Goal: Task Accomplishment & Management: Use online tool/utility

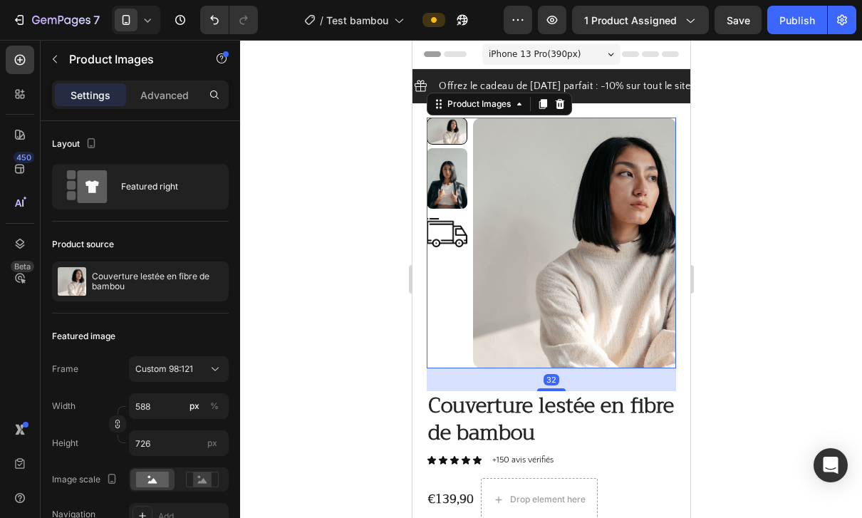
click at [733, 259] on div at bounding box center [551, 279] width 622 height 478
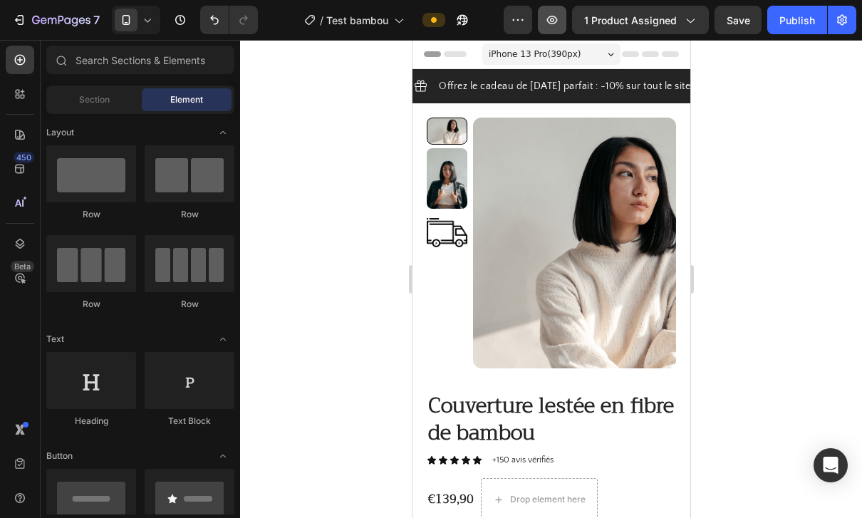
click at [553, 17] on icon "button" at bounding box center [552, 20] width 14 height 14
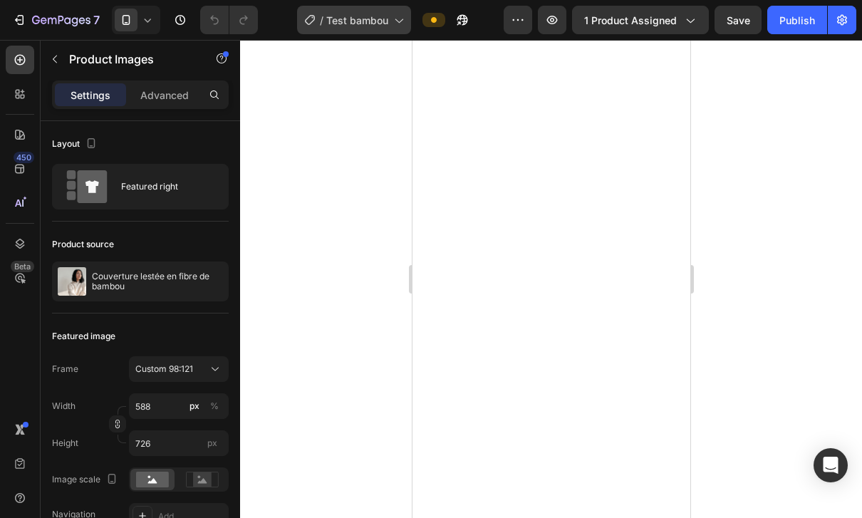
click at [366, 26] on span "Test bambou" at bounding box center [357, 20] width 62 height 15
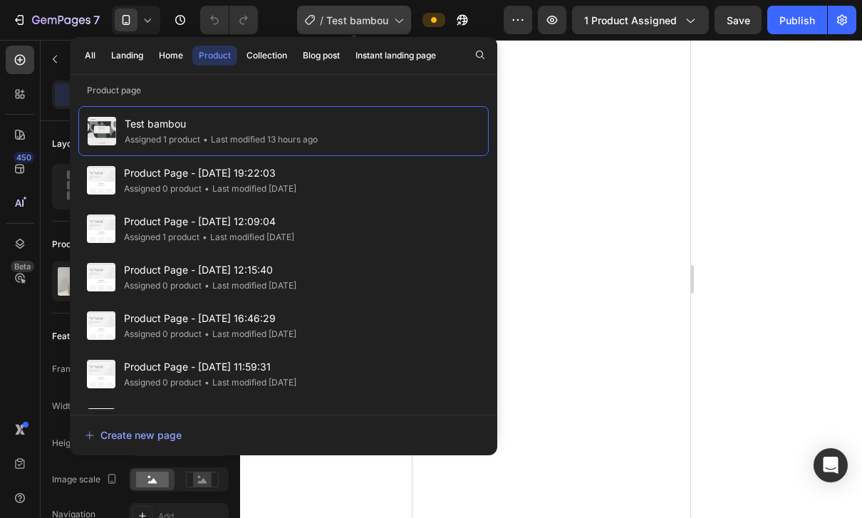
click at [360, 17] on span "Test bambou" at bounding box center [357, 20] width 62 height 15
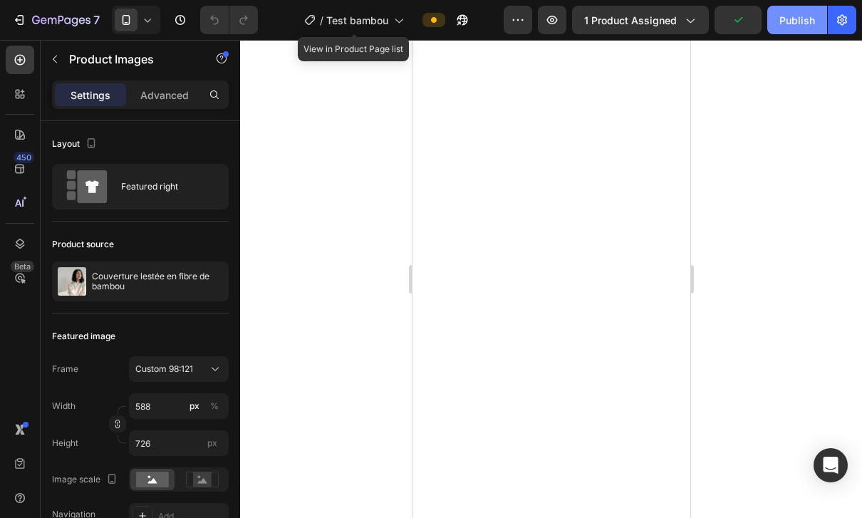
click at [781, 24] on div "Publish" at bounding box center [797, 20] width 36 height 15
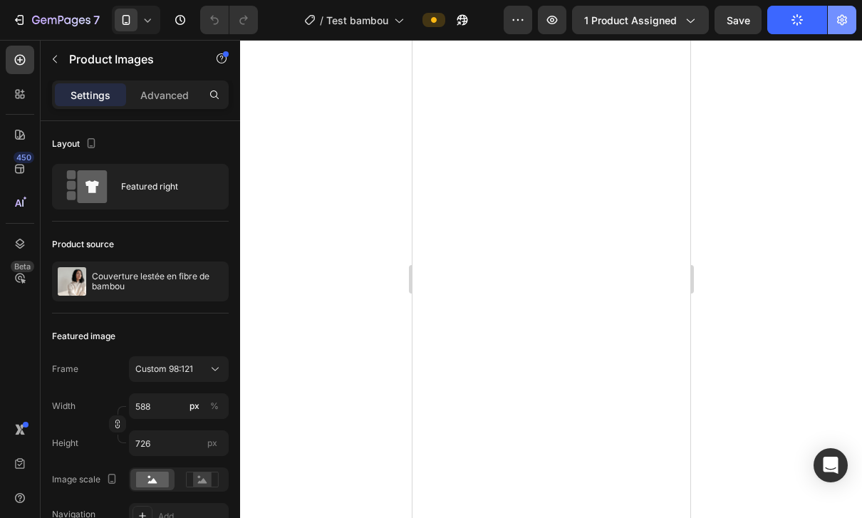
click at [839, 23] on icon "button" at bounding box center [842, 20] width 10 height 11
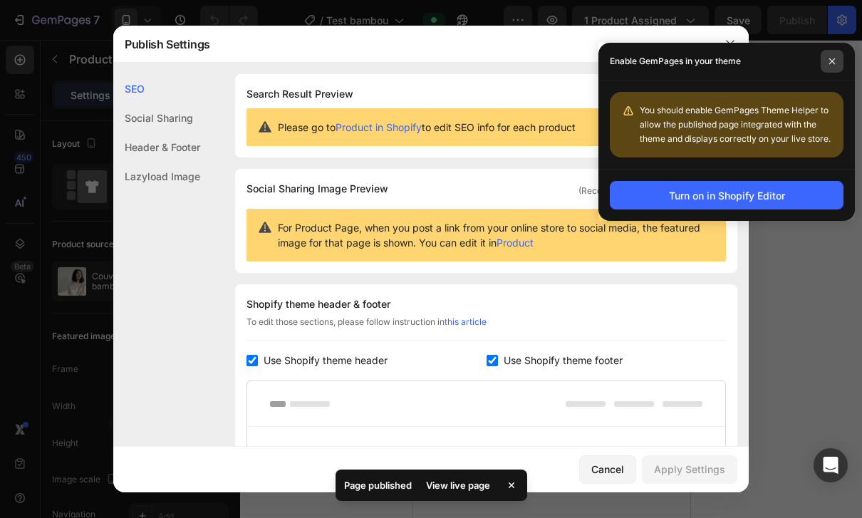
click at [837, 55] on span at bounding box center [832, 61] width 23 height 23
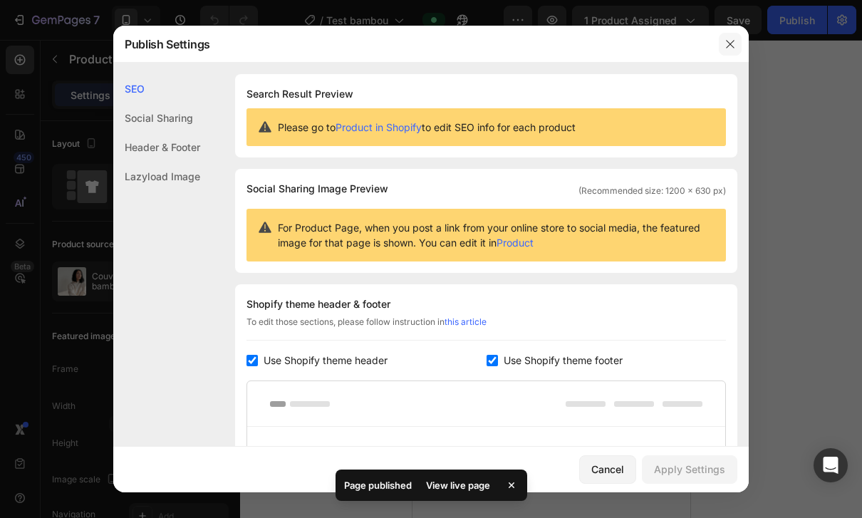
click at [720, 52] on button "button" at bounding box center [730, 44] width 23 height 23
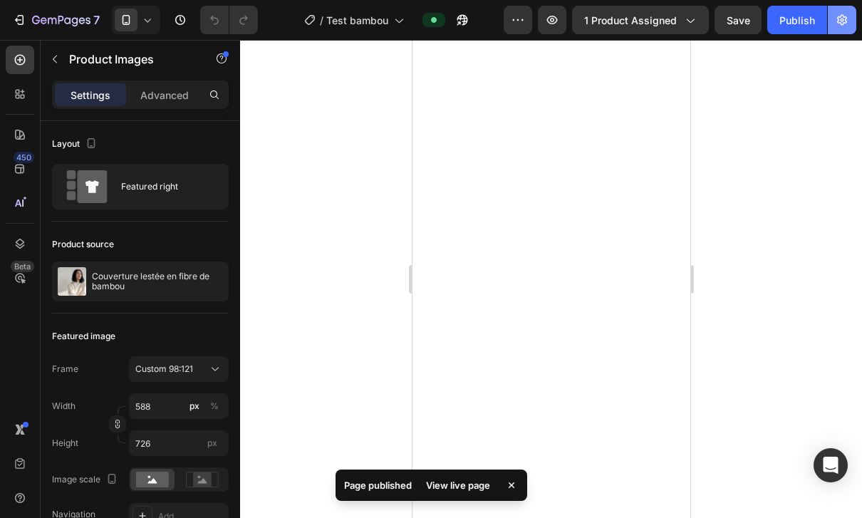
click at [853, 30] on button "button" at bounding box center [842, 20] width 28 height 28
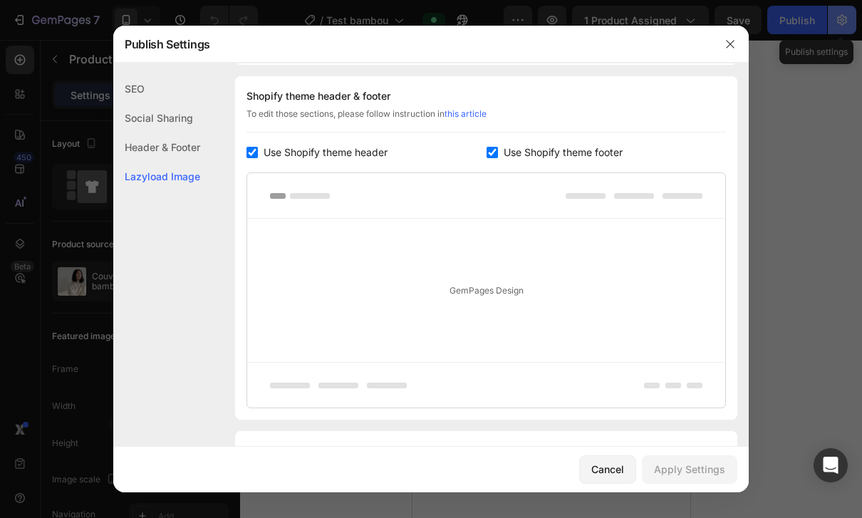
scroll to position [167, 0]
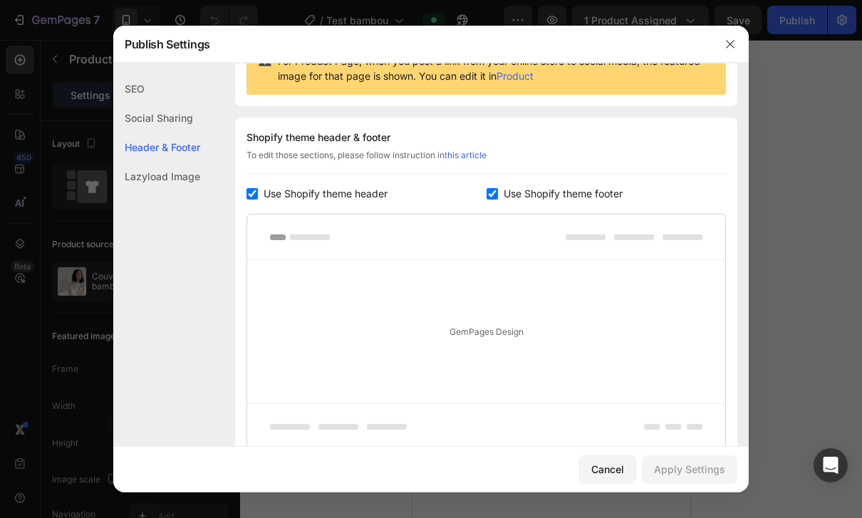
click at [583, 197] on span "Use Shopify theme footer" at bounding box center [563, 193] width 119 height 17
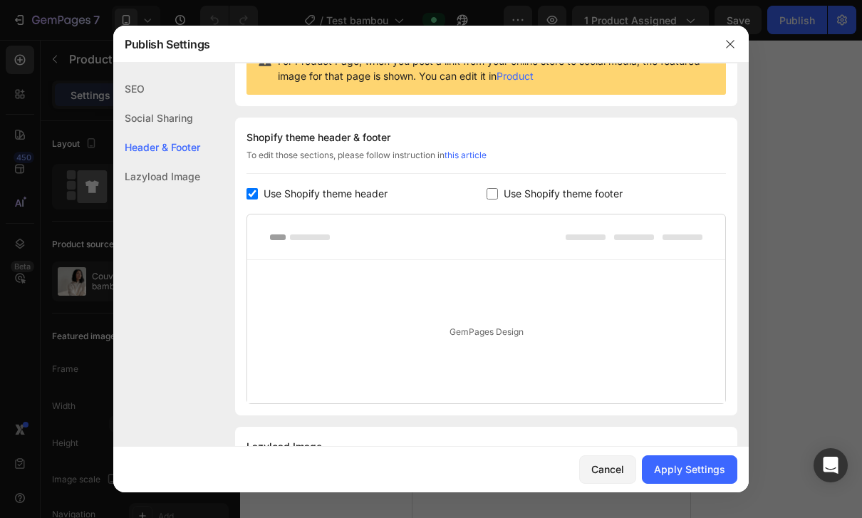
click at [594, 199] on span "Use Shopify theme footer" at bounding box center [563, 193] width 119 height 17
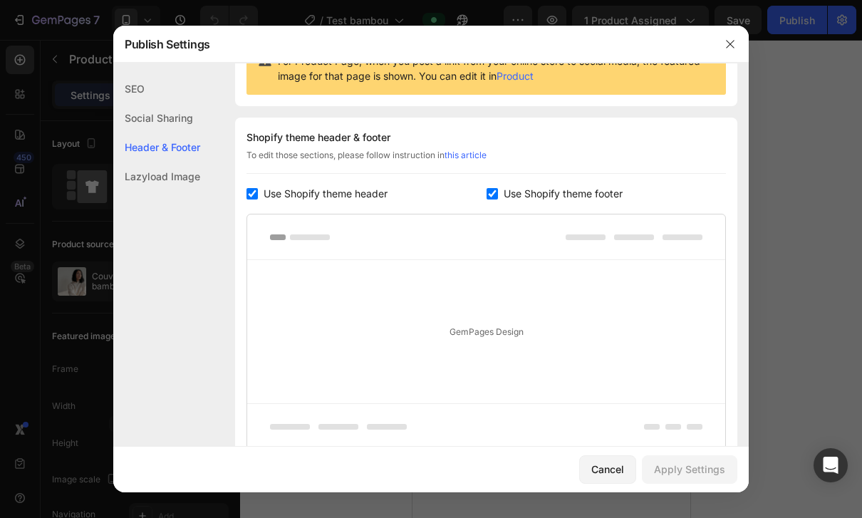
click at [607, 194] on span "Use Shopify theme footer" at bounding box center [563, 193] width 119 height 17
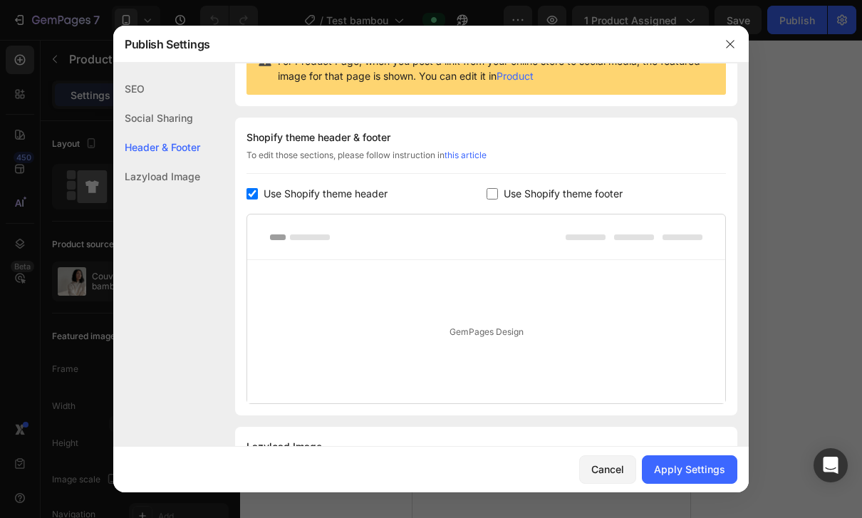
click at [597, 194] on span "Use Shopify theme footer" at bounding box center [563, 193] width 119 height 17
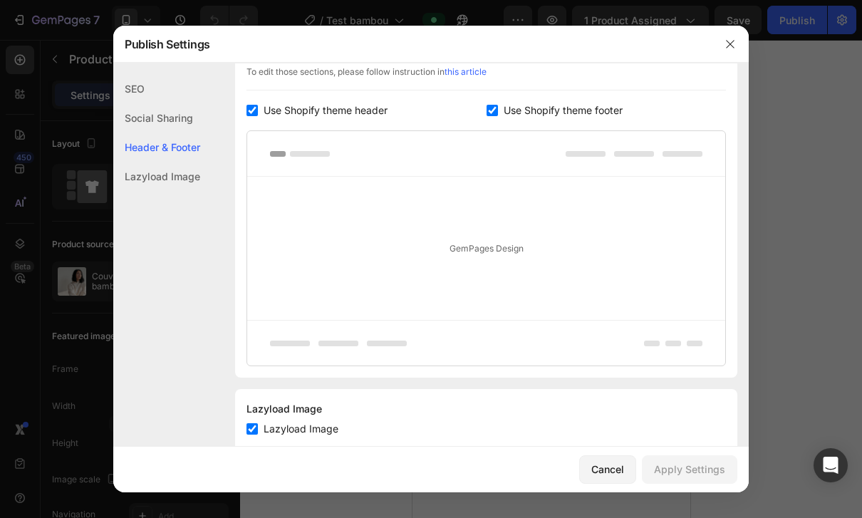
scroll to position [249, 0]
click at [614, 108] on span "Use Shopify theme footer" at bounding box center [563, 111] width 119 height 17
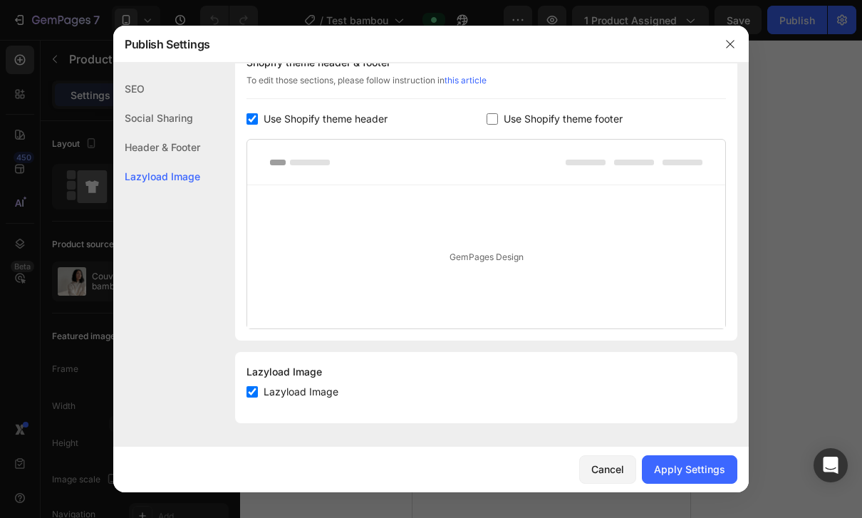
click at [596, 106] on div "Shopify theme header & footer To edit those sections, please follow instruction…" at bounding box center [486, 192] width 502 height 298
click at [536, 112] on span "Use Shopify theme footer" at bounding box center [563, 118] width 119 height 17
checkbox input "true"
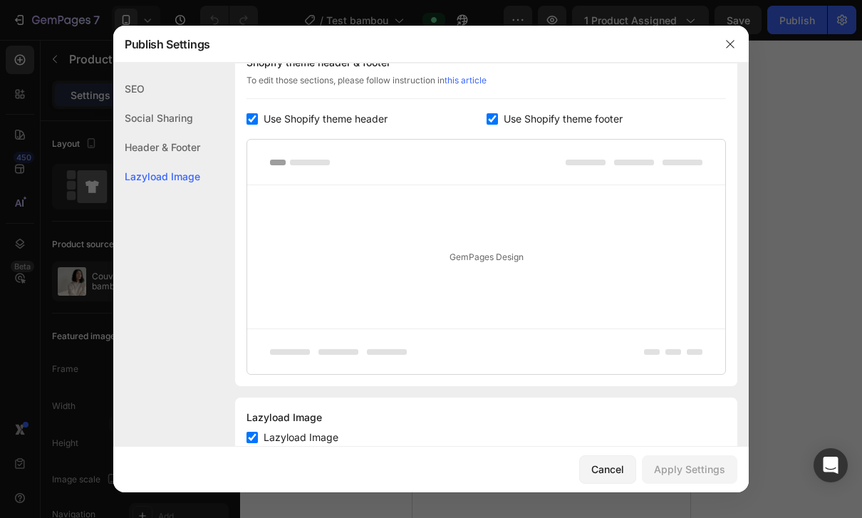
click at [194, 149] on div "Header & Footer" at bounding box center [156, 146] width 87 height 29
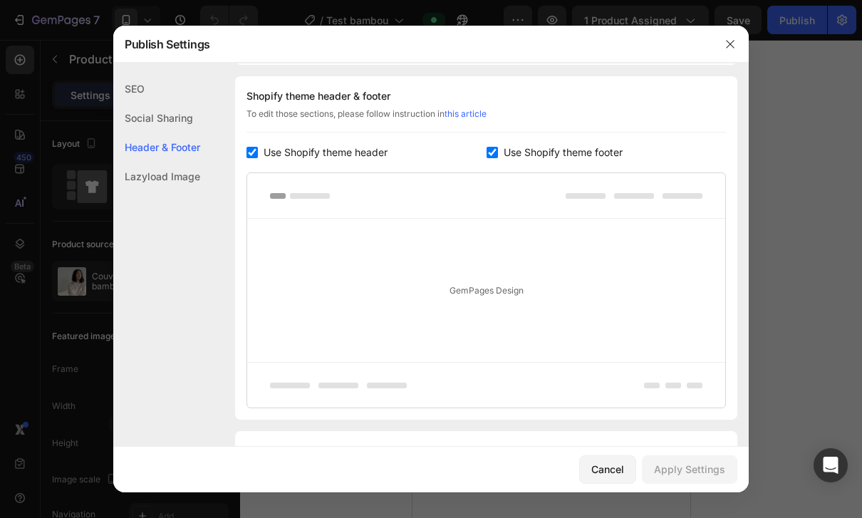
scroll to position [207, 0]
click at [189, 184] on div "Lazyload Image" at bounding box center [156, 176] width 87 height 29
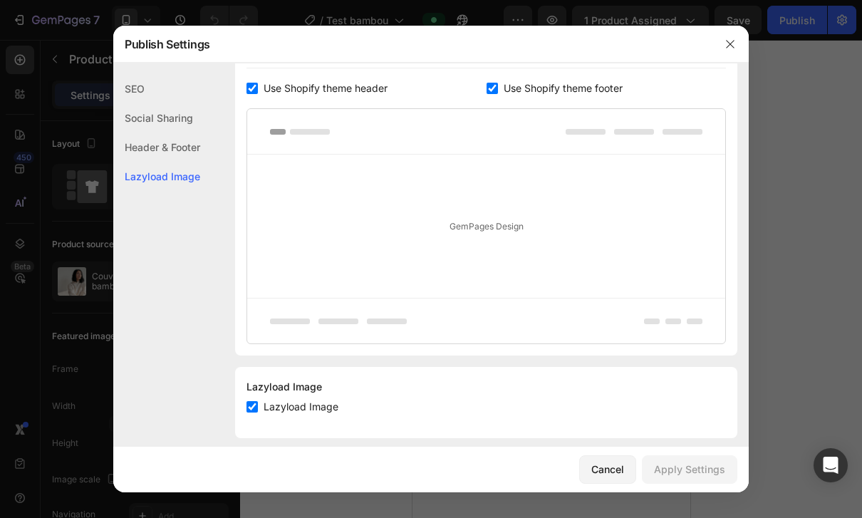
scroll to position [287, 0]
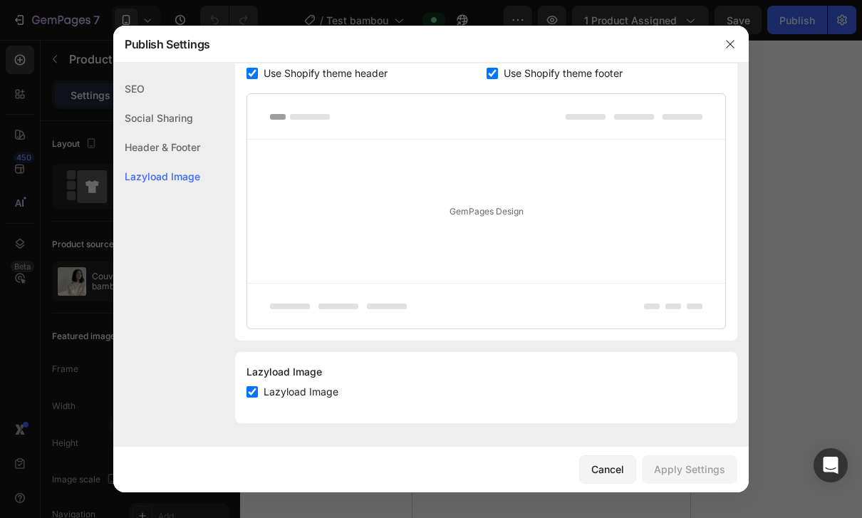
click at [177, 125] on div "Social Sharing" at bounding box center [156, 117] width 87 height 29
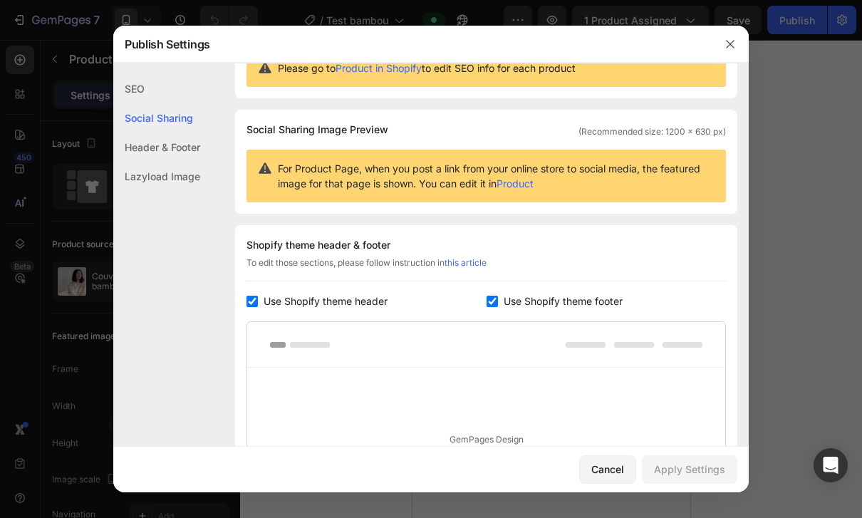
scroll to position [54, 0]
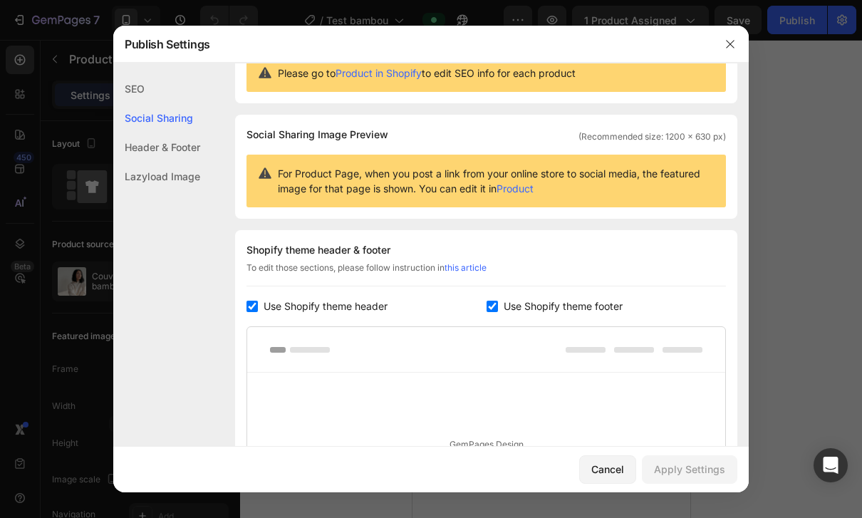
click at [524, 187] on link "Product" at bounding box center [514, 188] width 37 height 12
